Goal: Find specific page/section: Find specific page/section

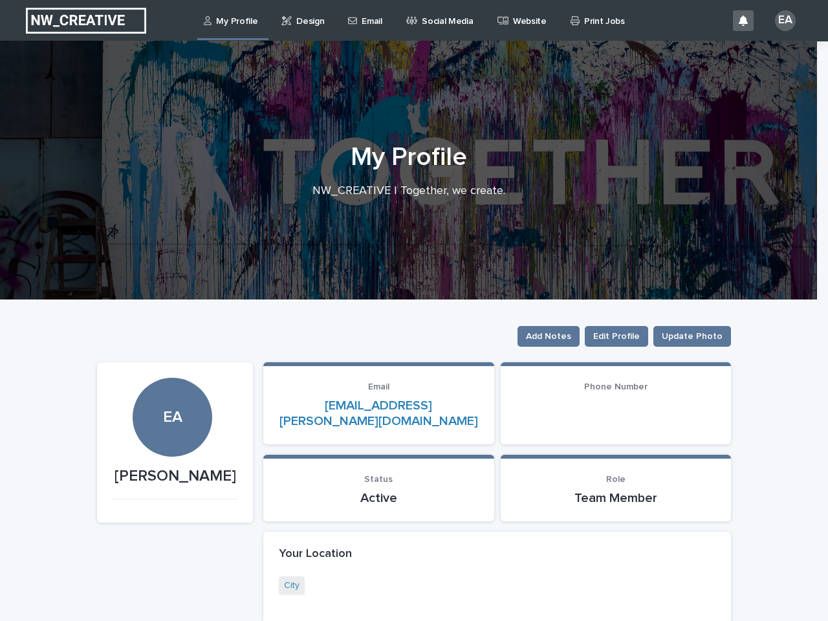
click at [739, 21] on icon at bounding box center [743, 21] width 9 height 10
click at [775, 21] on div "EA" at bounding box center [785, 20] width 21 height 21
click at [408, 171] on h1 "My Profile" at bounding box center [409, 157] width 634 height 31
click at [552, 337] on span "Add Notes" at bounding box center [548, 336] width 45 height 13
click at [617, 337] on div "Add Notes Loading..." at bounding box center [414, 310] width 828 height 621
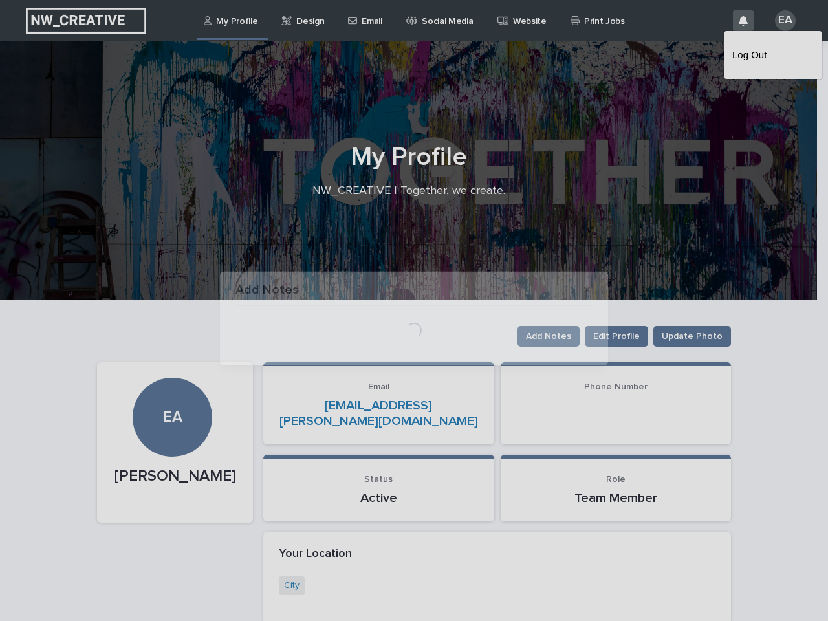
click at [689, 337] on div "Add Notes Loading..." at bounding box center [414, 310] width 828 height 621
